Goal: Check status: Check status

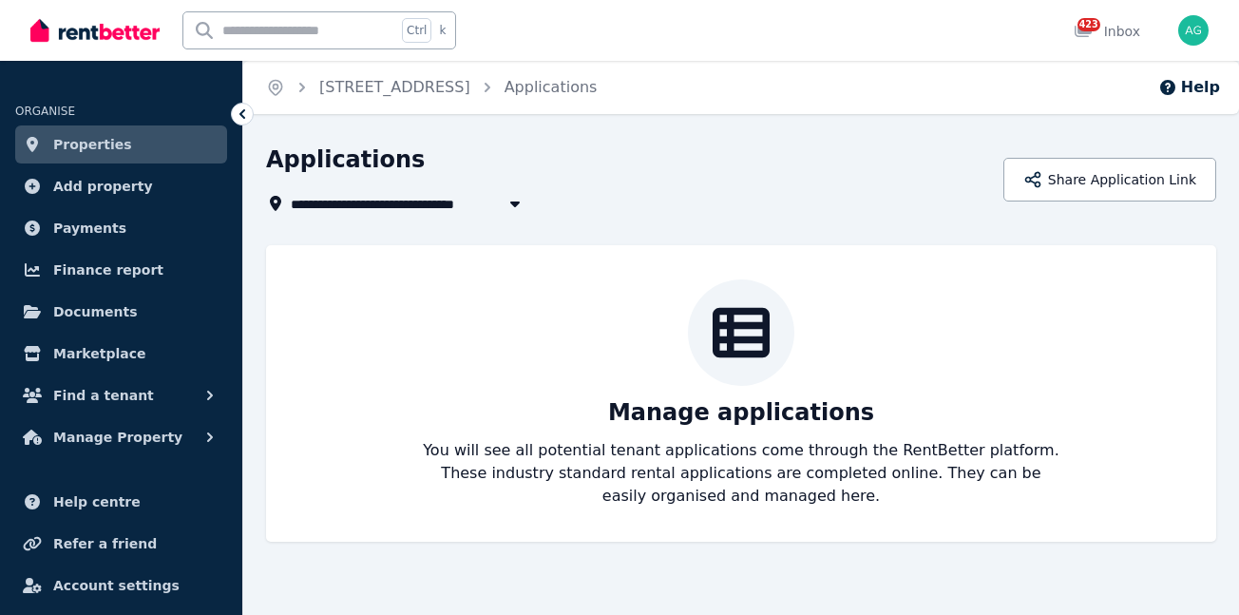
click at [84, 146] on span "Properties" at bounding box center [92, 144] width 79 height 23
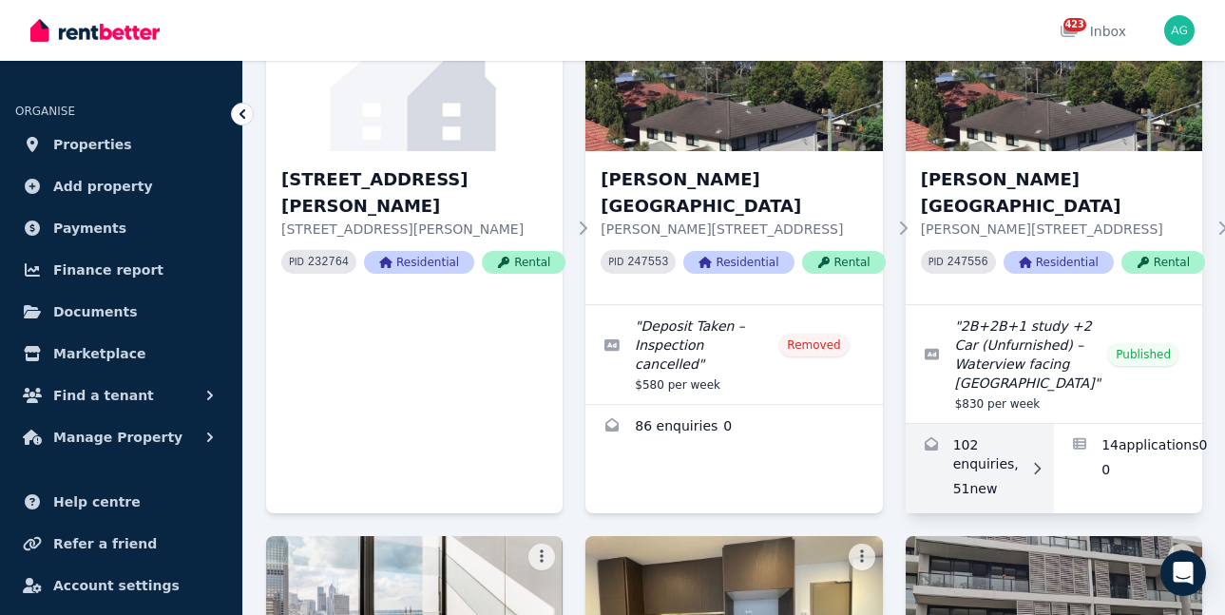
scroll to position [599, 0]
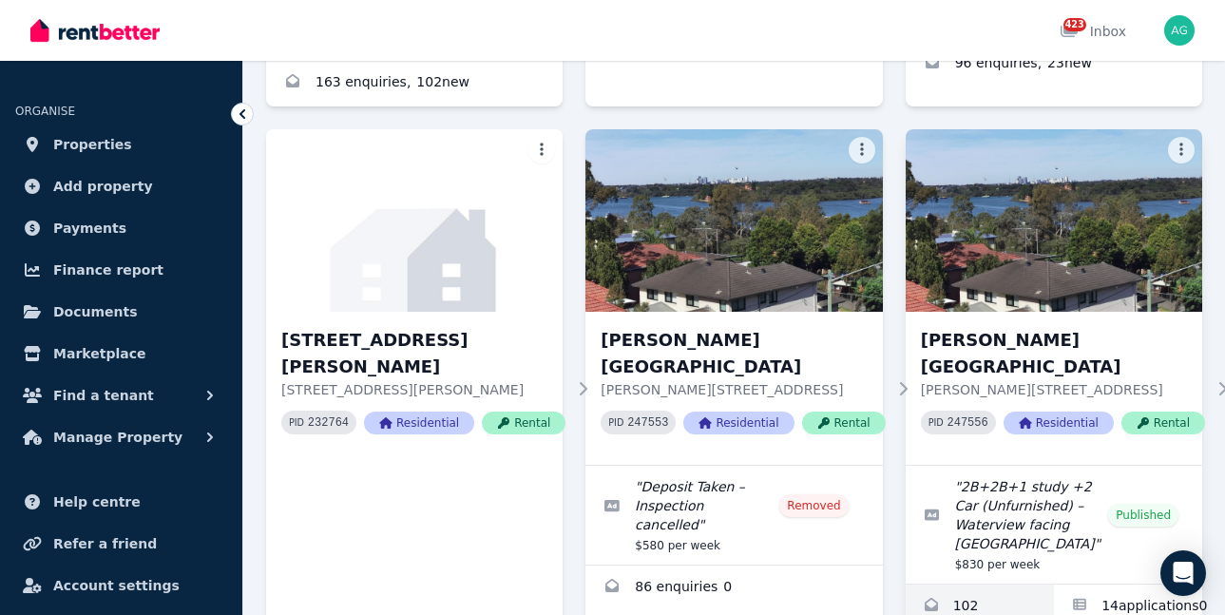
click at [1022, 312] on img at bounding box center [1053, 220] width 296 height 182
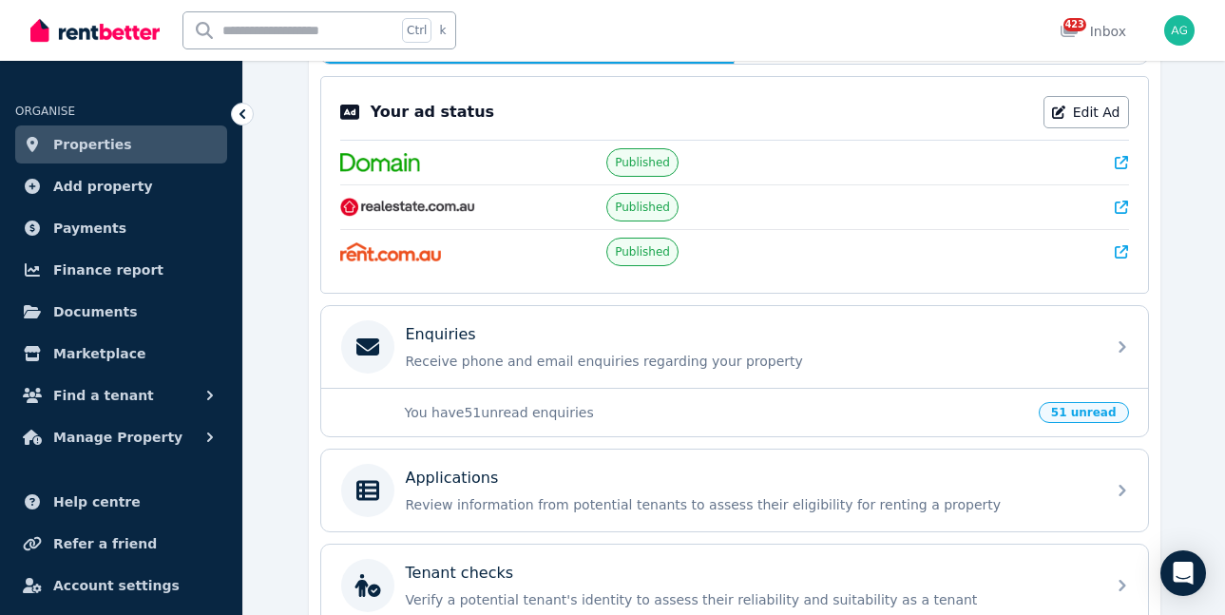
scroll to position [376, 0]
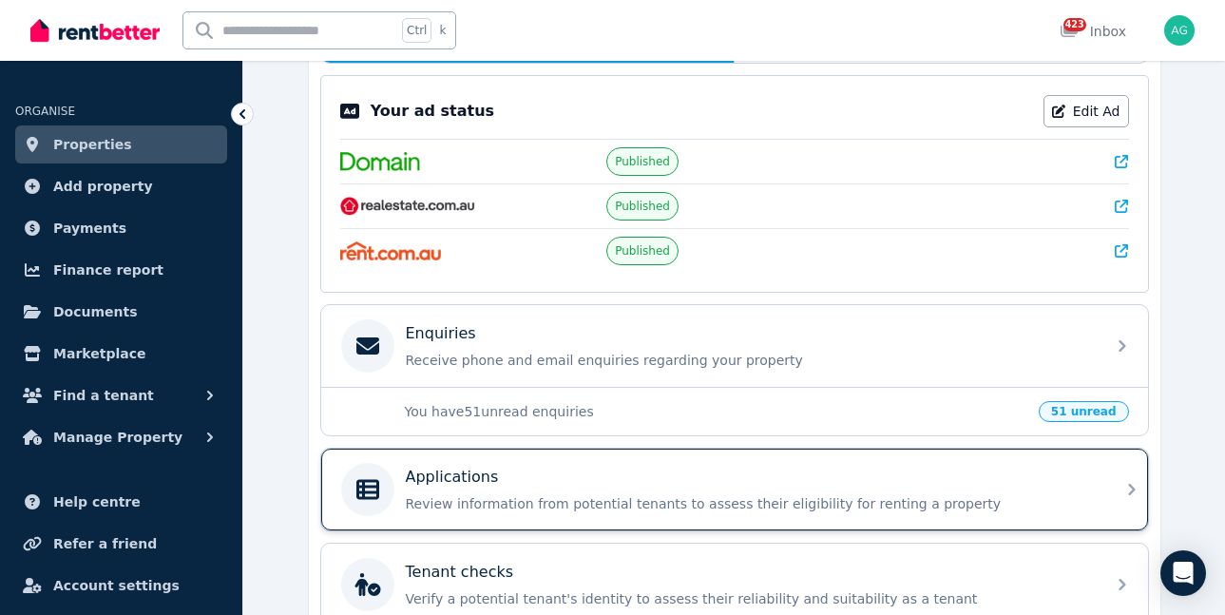
click at [720, 484] on div "Applications" at bounding box center [750, 477] width 688 height 23
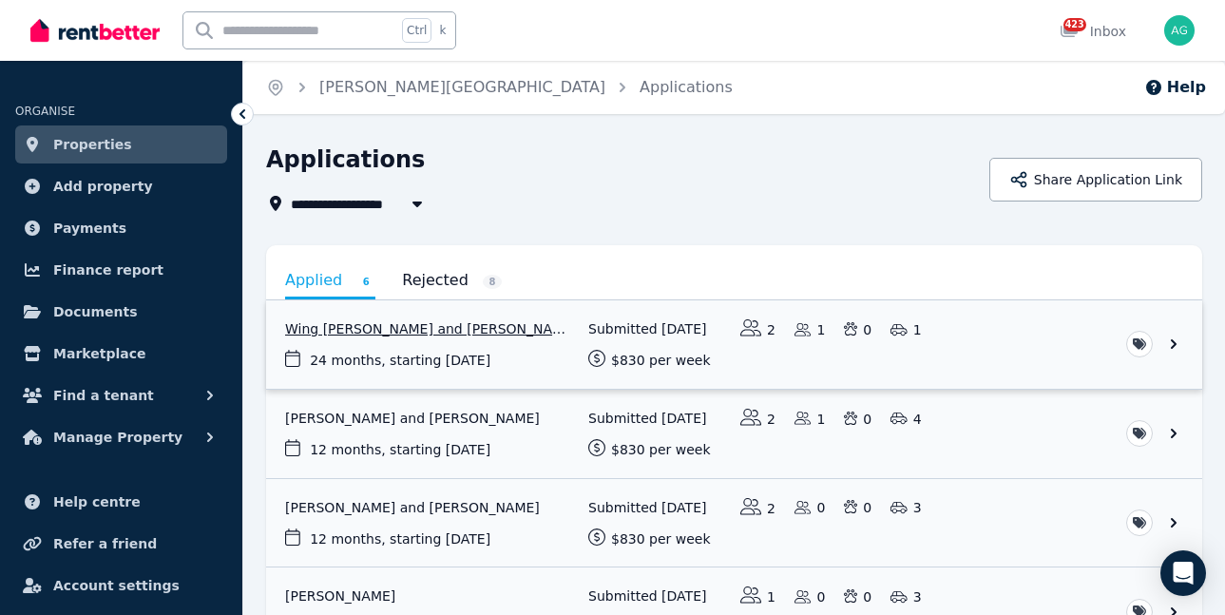
click at [376, 324] on link "View application: Wing Yan Ma and Alan Sin" at bounding box center [734, 344] width 936 height 88
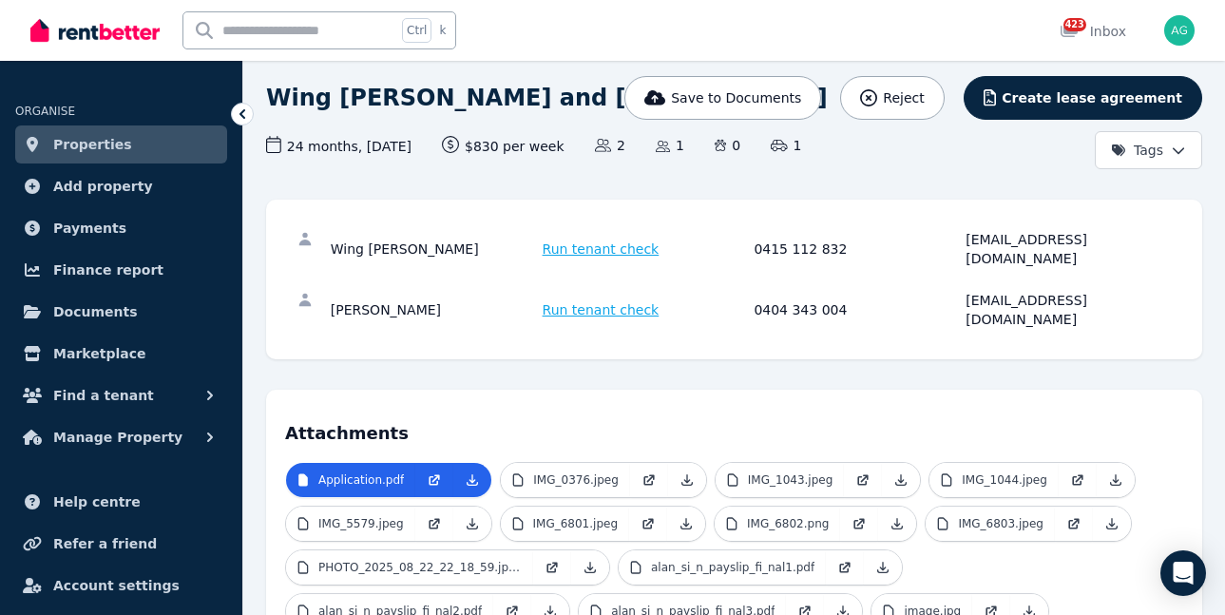
scroll to position [95, 0]
